Goal: Contribute content: Add original content to the website for others to see

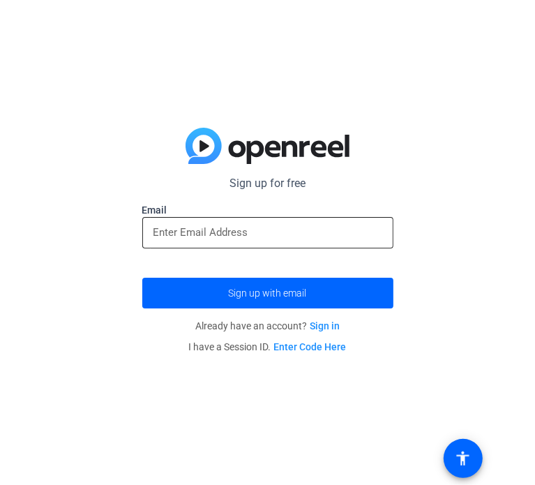
click at [281, 225] on input "email" at bounding box center [268, 232] width 229 height 17
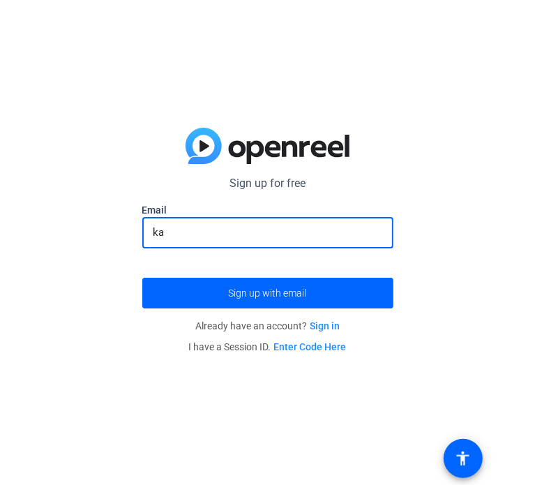
type input "k"
type input "[EMAIL_ADDRESS][DOMAIN_NAME]"
click at [142, 278] on button "Sign up with email" at bounding box center [267, 293] width 251 height 31
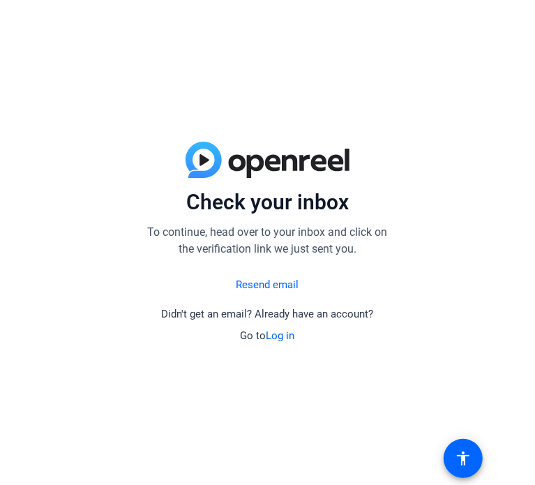
click at [283, 337] on link "Log in" at bounding box center [281, 336] width 29 height 13
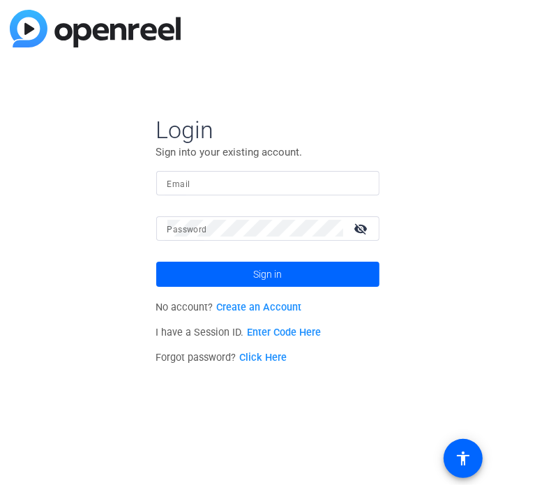
click at [307, 192] on div at bounding box center [268, 183] width 201 height 24
type input "[EMAIL_ADDRESS][DOMAIN_NAME]"
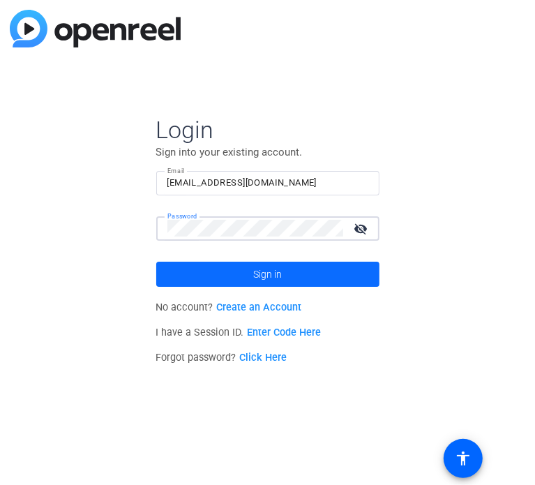
click at [306, 276] on span at bounding box center [267, 275] width 223 height 34
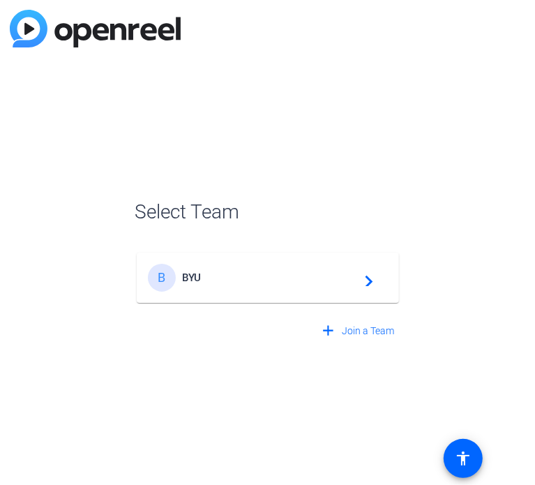
click at [256, 277] on span "BYU" at bounding box center [270, 278] width 175 height 13
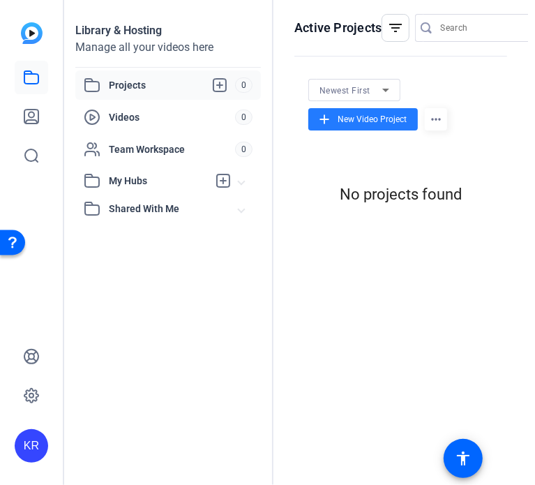
click at [376, 117] on span "New Video Project" at bounding box center [372, 119] width 69 height 13
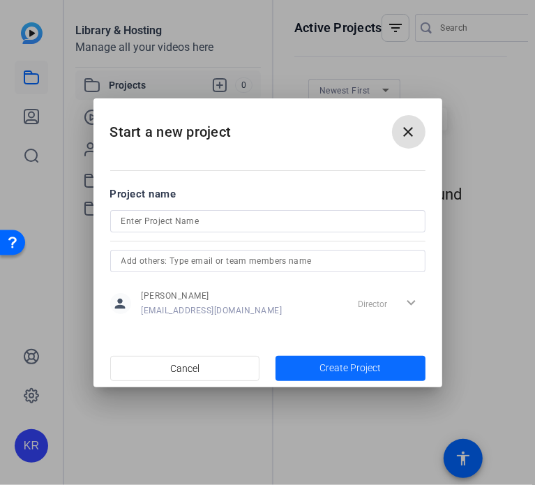
click at [361, 358] on span "button" at bounding box center [351, 369] width 150 height 34
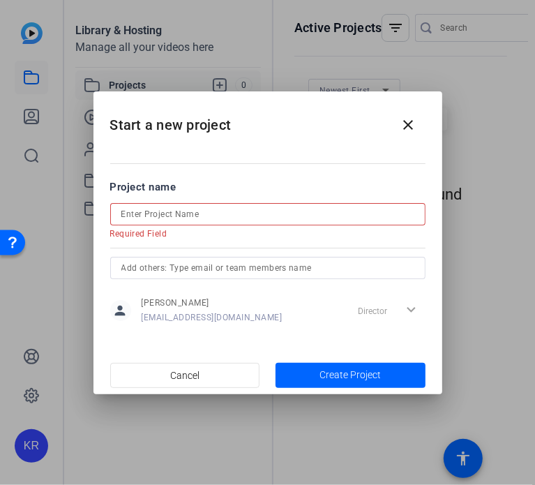
click at [247, 210] on input at bounding box center [267, 214] width 293 height 17
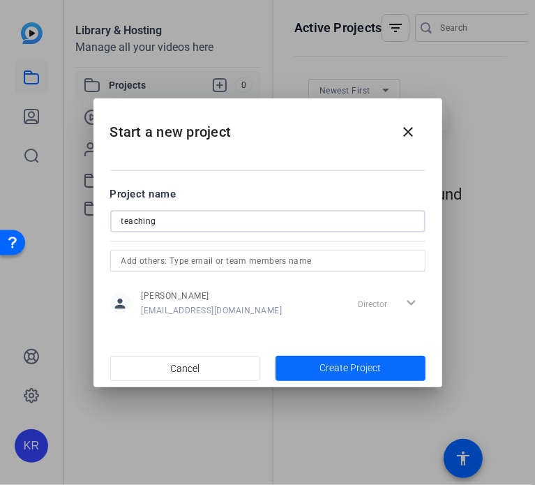
type input "teaching"
click at [304, 368] on span "button" at bounding box center [351, 369] width 150 height 34
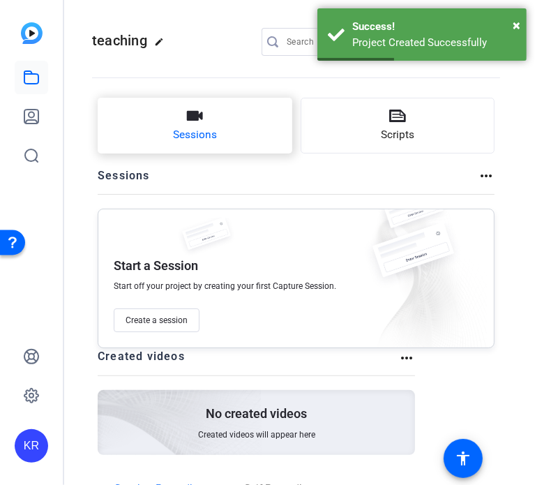
click at [187, 131] on span "Sessions" at bounding box center [195, 135] width 44 height 16
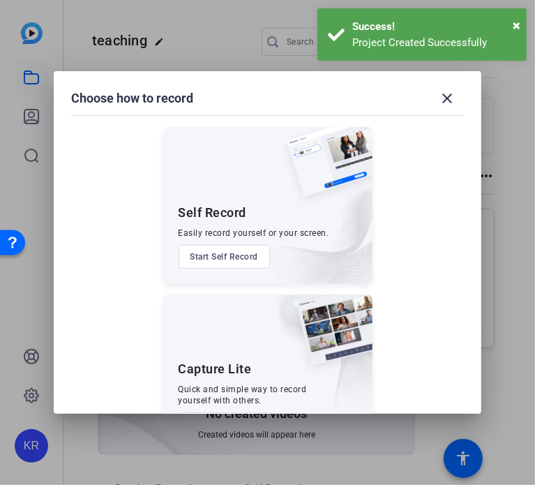
click at [216, 262] on button "Start Self Record" at bounding box center [225, 257] width 92 height 24
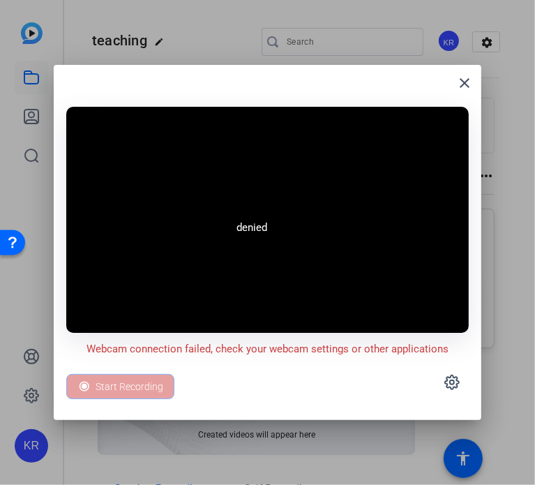
click at [165, 372] on div "Start Recording" at bounding box center [267, 382] width 403 height 50
click at [469, 78] on mat-icon "close" at bounding box center [465, 83] width 17 height 17
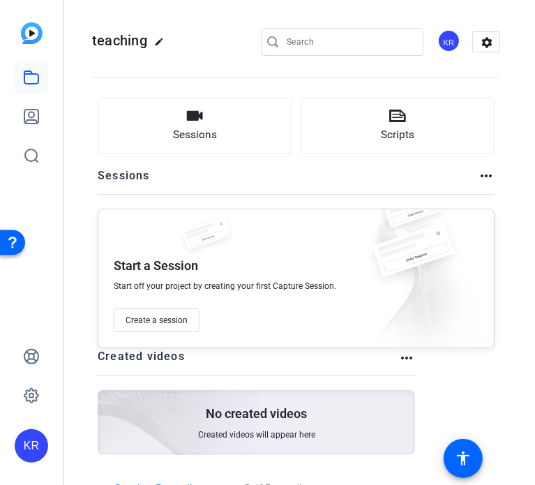
click at [245, 156] on div "Sessions Scripts Sessions more_horiz Start a Session Start off your project by …" at bounding box center [296, 223] width 397 height 251
click at [250, 145] on button "Sessions" at bounding box center [195, 126] width 195 height 56
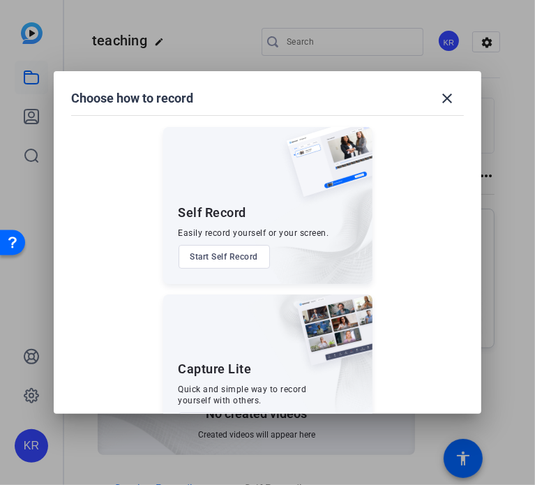
click at [240, 261] on button "Start Self Record" at bounding box center [225, 257] width 92 height 24
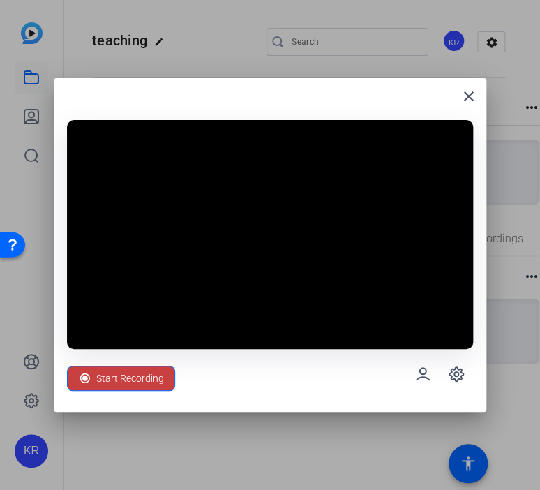
click at [98, 388] on span "Start Recording" at bounding box center [130, 378] width 68 height 27
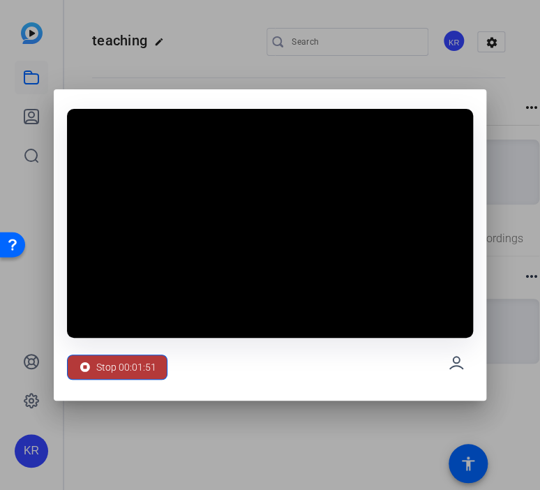
click at [107, 370] on span "Stop 00:01:51" at bounding box center [126, 367] width 60 height 27
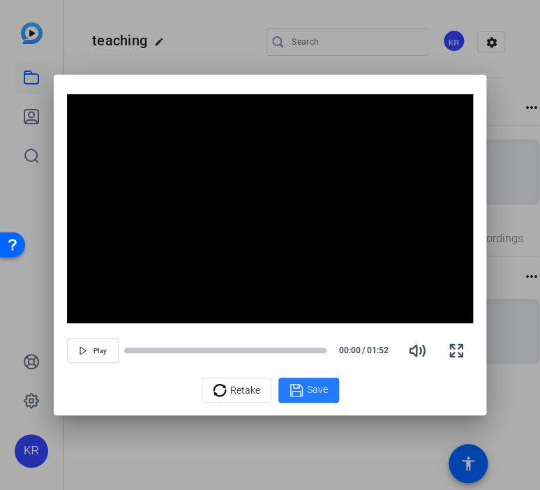
click at [309, 394] on span "Save" at bounding box center [317, 390] width 21 height 15
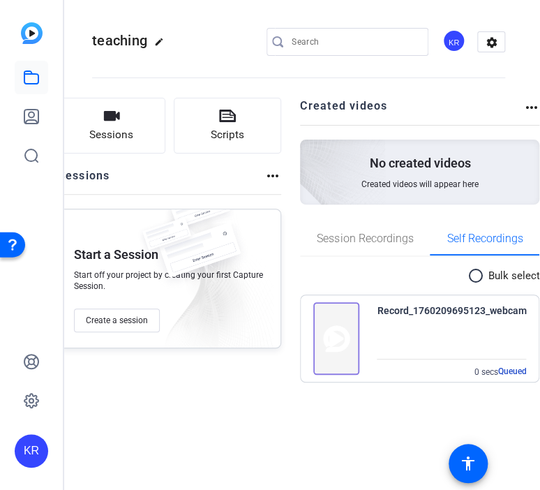
click at [431, 309] on div "Record_1760209695123_webcam" at bounding box center [451, 310] width 149 height 17
click at [320, 313] on img at bounding box center [336, 338] width 46 height 73
click at [342, 316] on img at bounding box center [336, 338] width 46 height 73
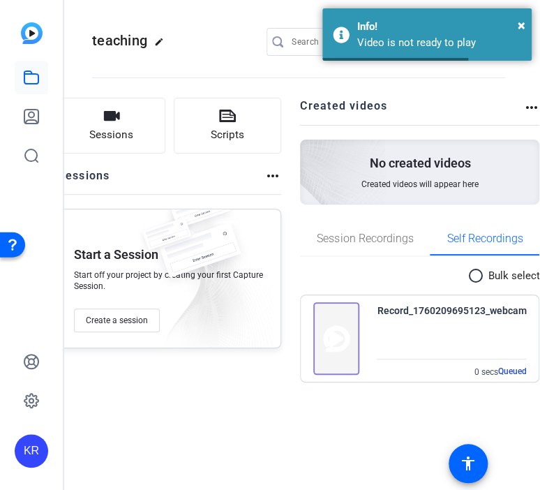
click at [441, 306] on div "Record_1760209695123_webcam" at bounding box center [451, 310] width 149 height 17
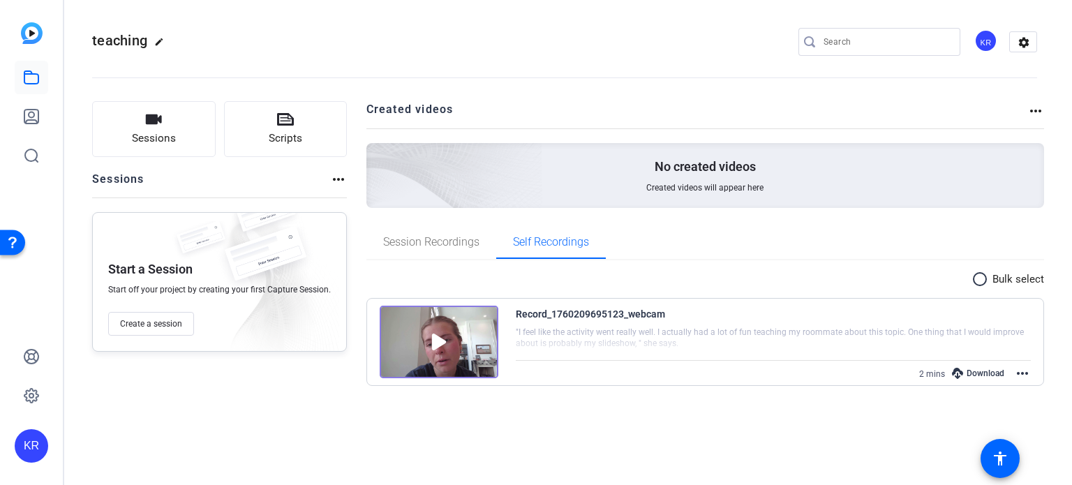
click at [535, 375] on div "Download" at bounding box center [978, 373] width 66 height 18
click at [535, 57] on openreel-divider-bar at bounding box center [564, 73] width 945 height 43
